Goal: Task Accomplishment & Management: Use online tool/utility

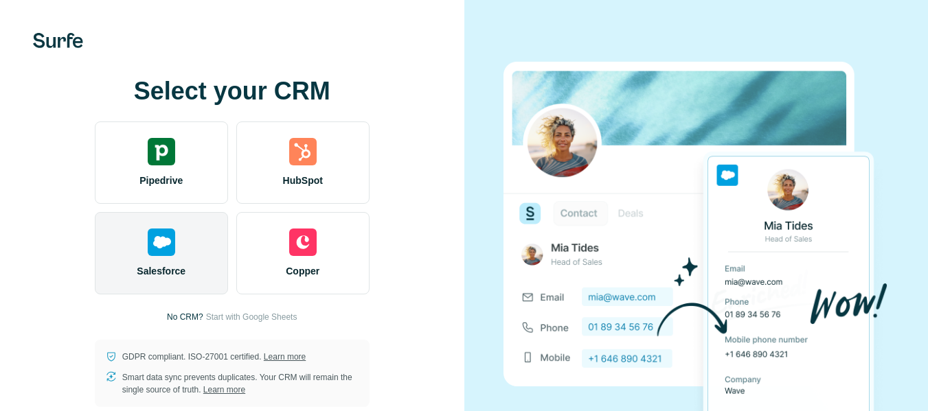
click at [207, 241] on div "Salesforce" at bounding box center [161, 253] width 133 height 82
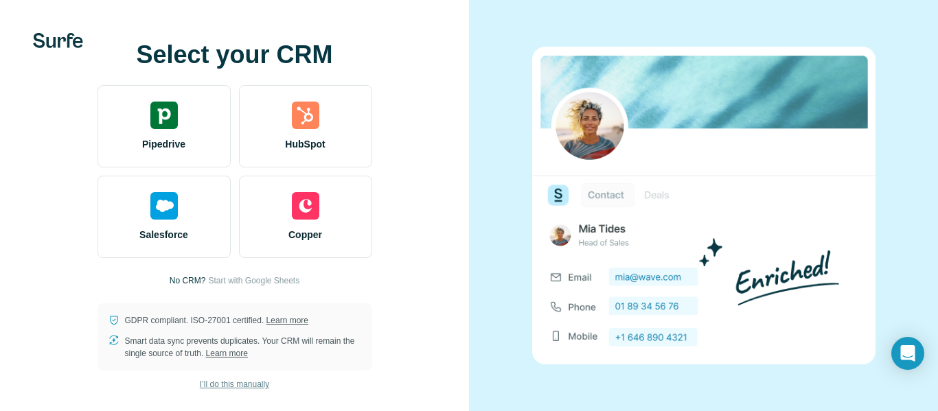
click at [243, 382] on span "I’ll do this manually" at bounding box center [234, 384] width 69 height 12
